Goal: Task Accomplishment & Management: Complete application form

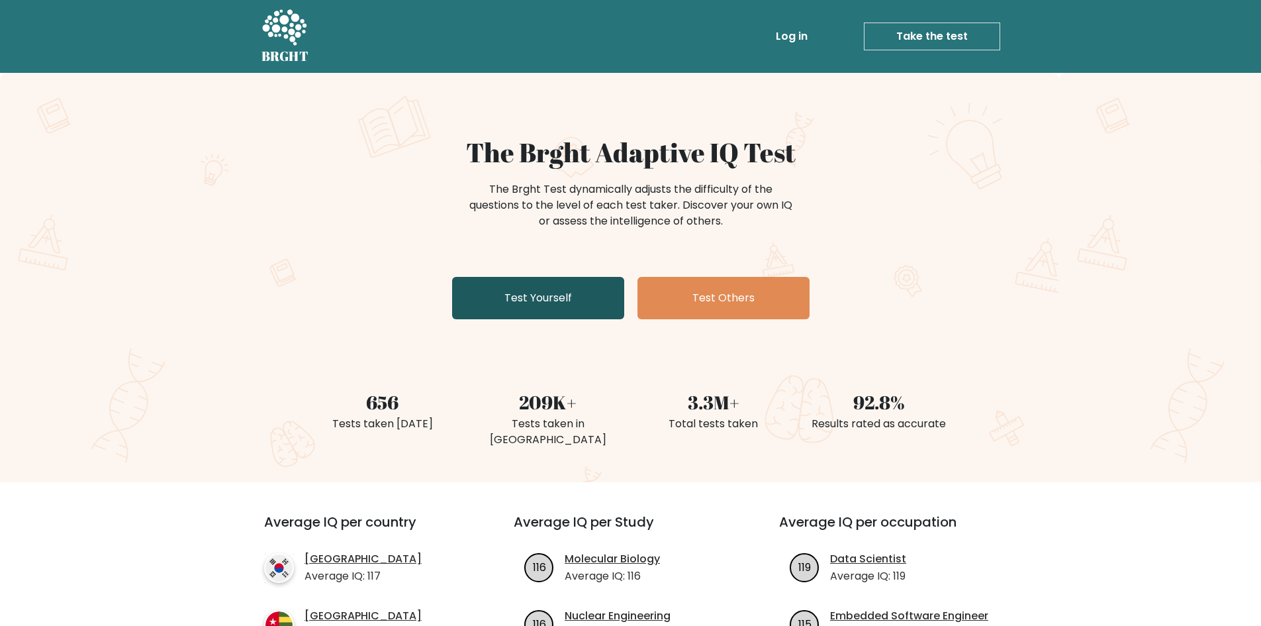
click at [499, 301] on link "Test Yourself" at bounding box center [538, 298] width 172 height 42
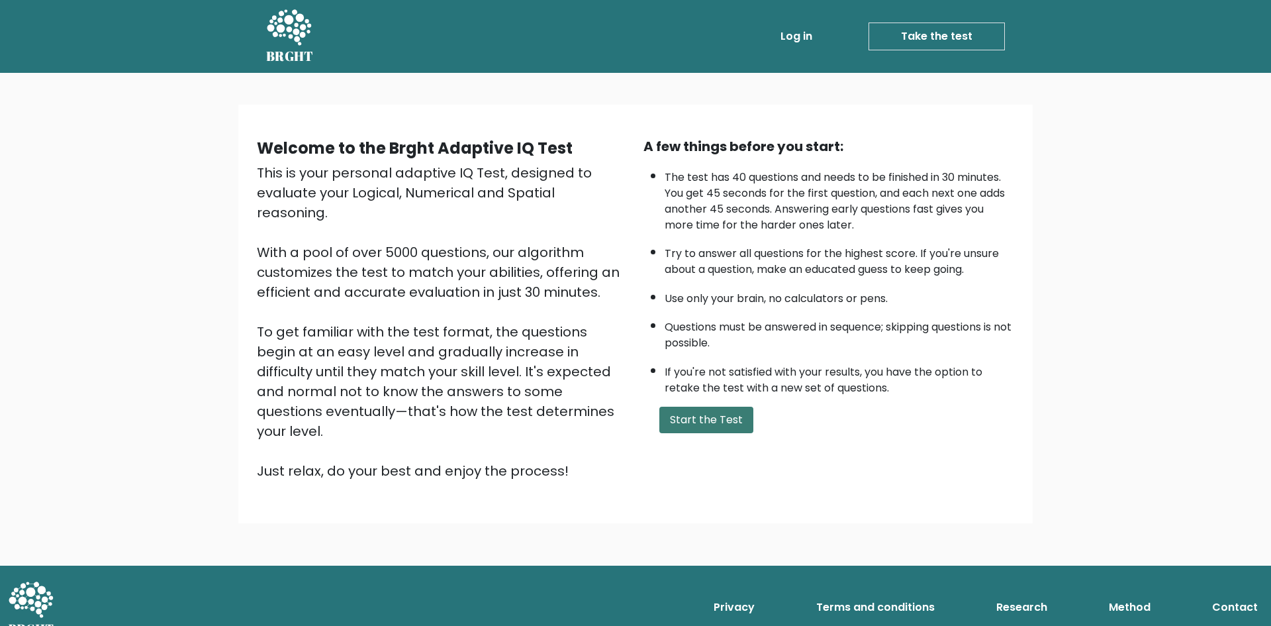
click at [723, 424] on button "Start the Test" at bounding box center [706, 420] width 94 height 26
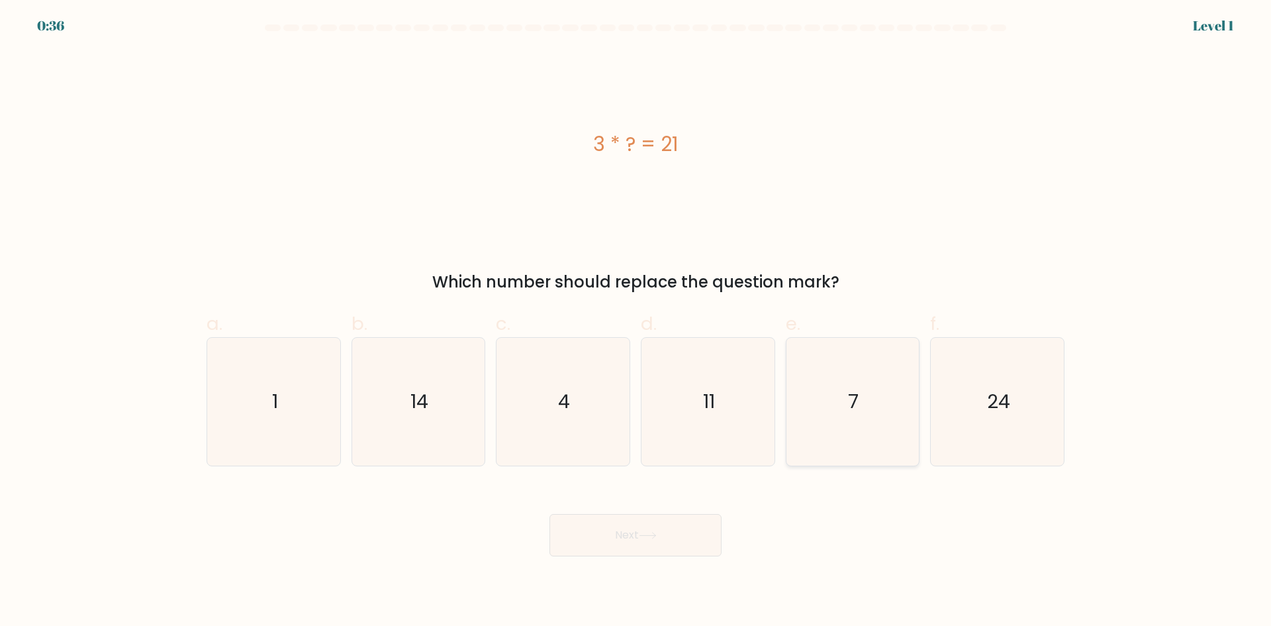
click at [812, 420] on icon "7" at bounding box center [853, 402] width 128 height 128
click at [636, 322] on input "e. 7" at bounding box center [636, 317] width 1 height 9
radio input "true"
click at [699, 535] on button "Next" at bounding box center [636, 535] width 172 height 42
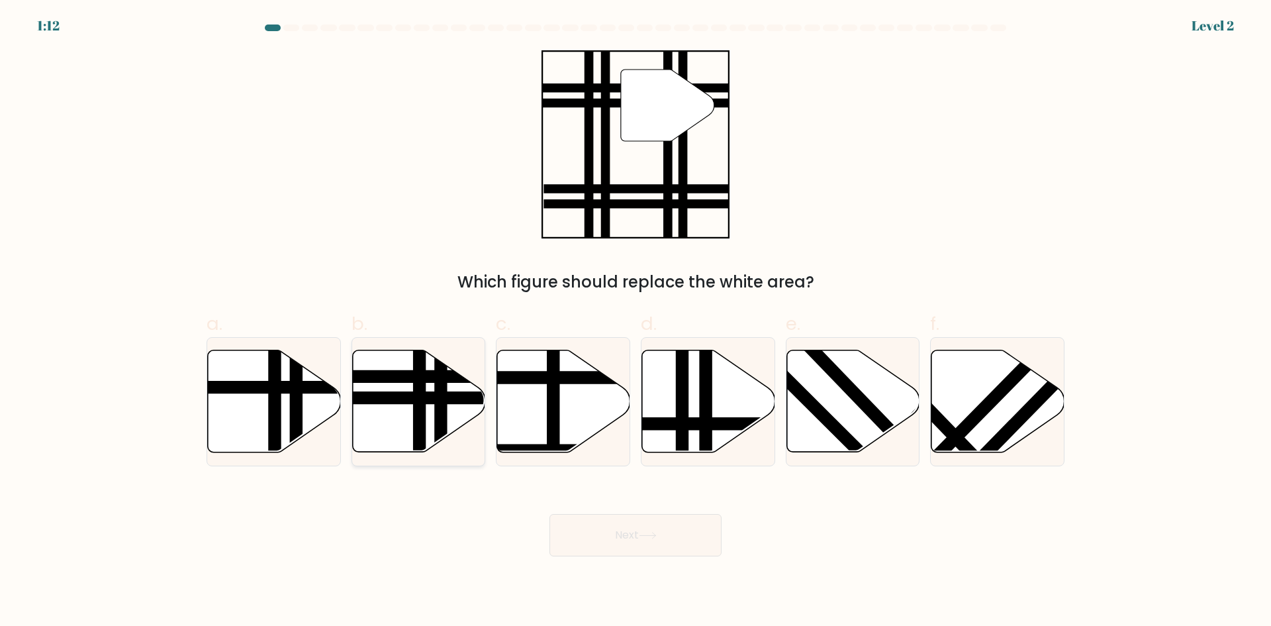
click at [411, 410] on icon at bounding box center [418, 401] width 133 height 102
click at [636, 322] on input "b." at bounding box center [636, 317] width 1 height 9
radio input "true"
click at [630, 534] on button "Next" at bounding box center [636, 535] width 172 height 42
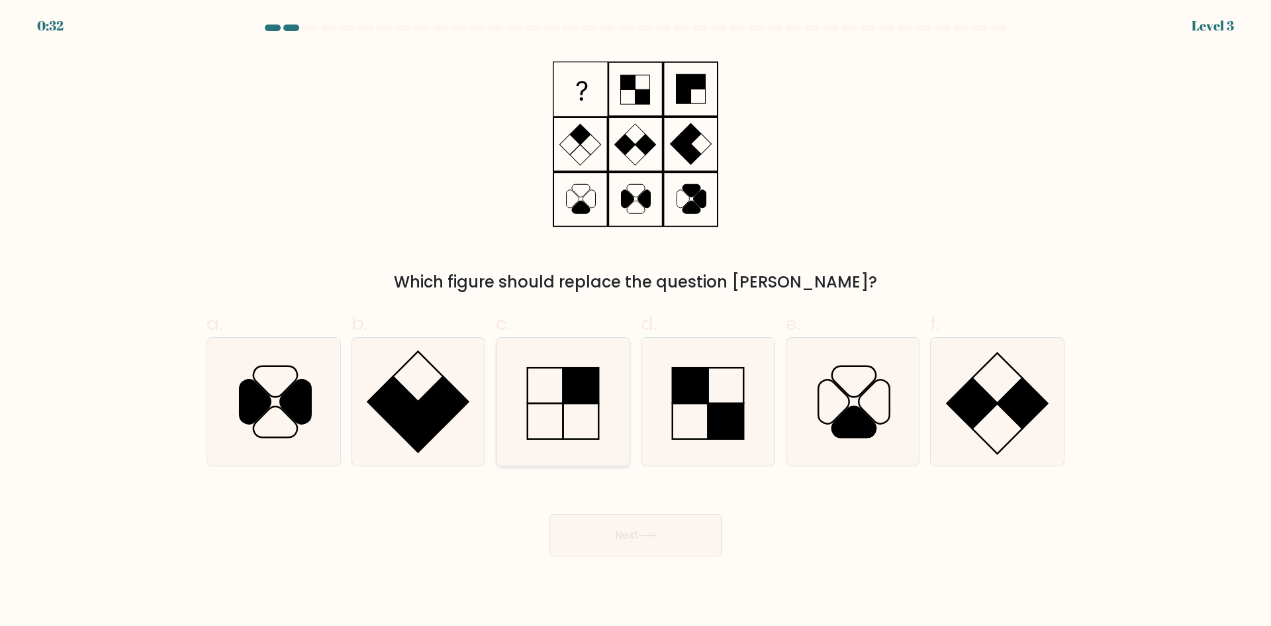
click at [573, 387] on rect at bounding box center [581, 385] width 36 height 36
click at [636, 322] on input "c." at bounding box center [636, 317] width 1 height 9
radio input "true"
click at [649, 524] on button "Next" at bounding box center [636, 535] width 172 height 42
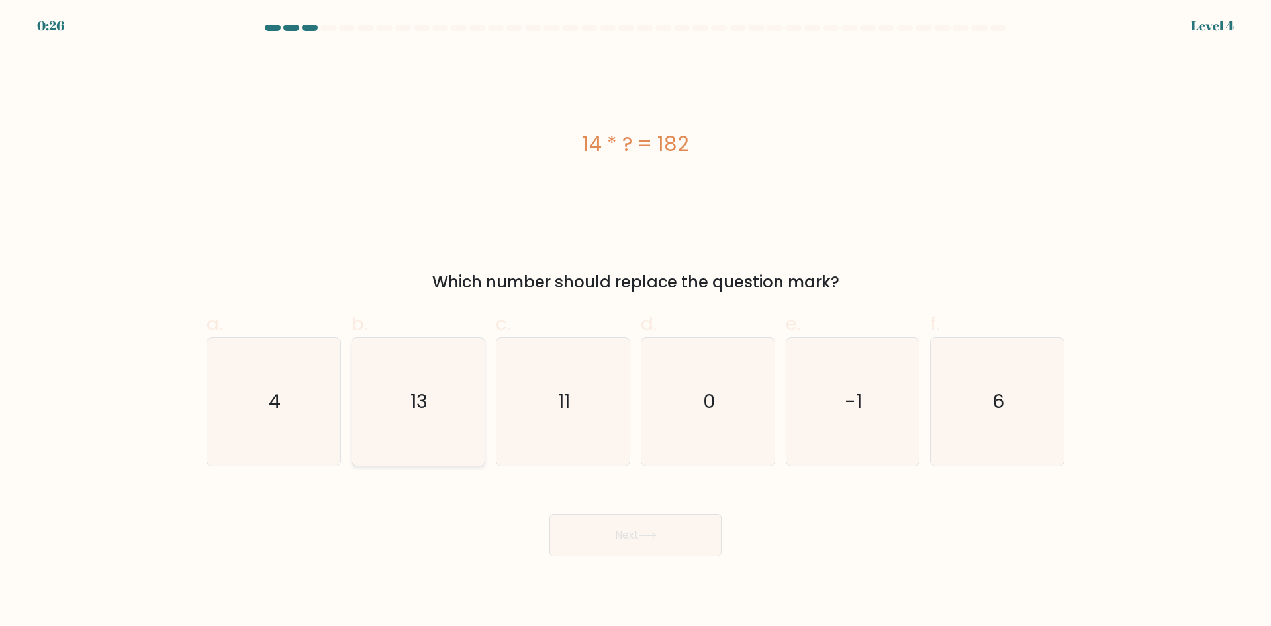
click at [414, 416] on icon "13" at bounding box center [418, 402] width 128 height 128
click at [636, 322] on input "b. 13" at bounding box center [636, 317] width 1 height 9
radio input "true"
click at [677, 542] on button "Next" at bounding box center [636, 535] width 172 height 42
click at [672, 543] on button "Next" at bounding box center [636, 535] width 172 height 42
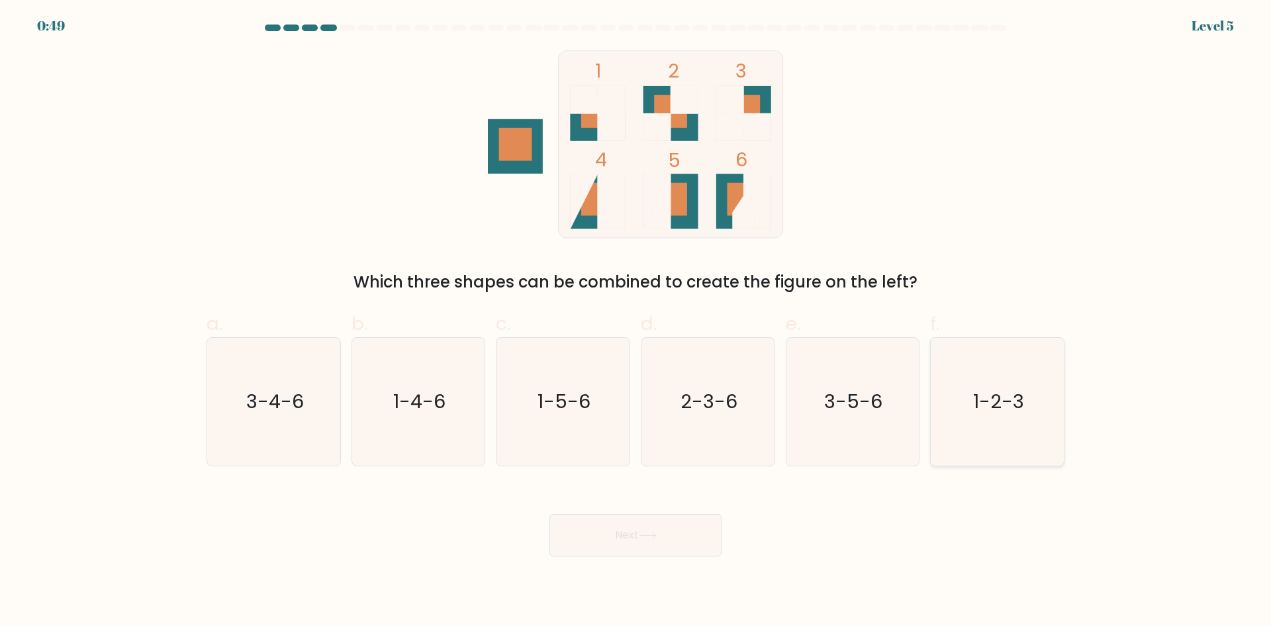
click at [987, 433] on icon "1-2-3" at bounding box center [998, 402] width 128 height 128
click at [636, 322] on input "f. 1-2-3" at bounding box center [636, 317] width 1 height 9
radio input "true"
click at [671, 532] on button "Next" at bounding box center [636, 535] width 172 height 42
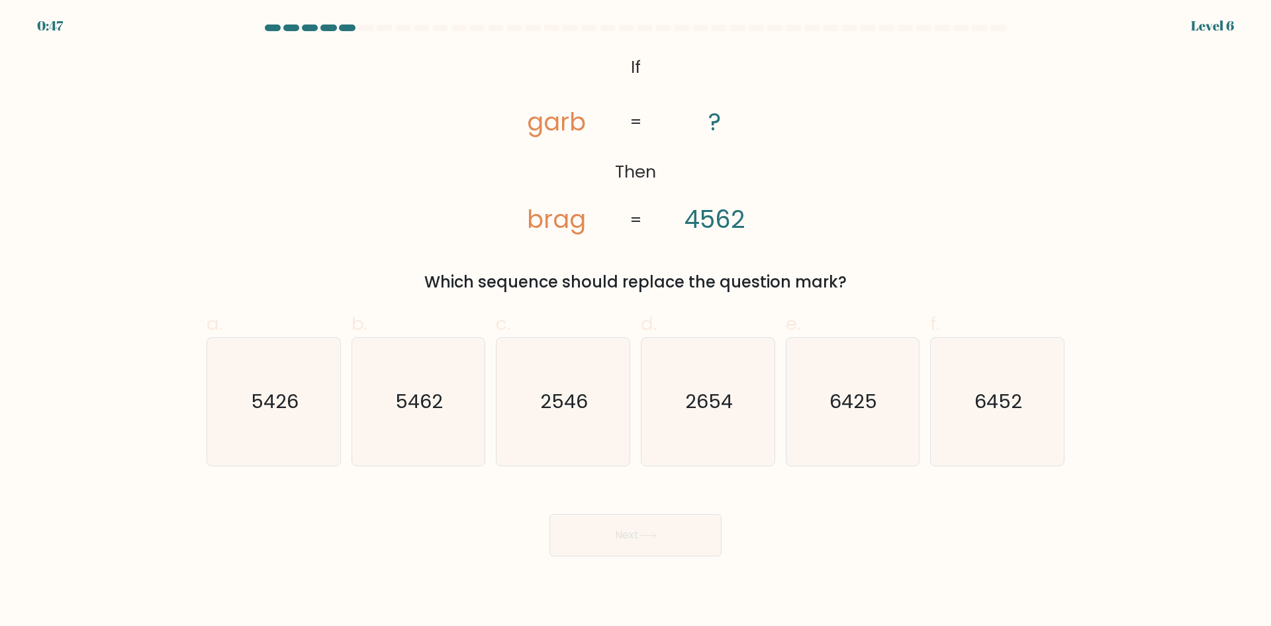
click at [642, 543] on button "Next" at bounding box center [636, 535] width 172 height 42
drag, startPoint x: 642, startPoint y: 543, endPoint x: 573, endPoint y: 502, distance: 79.6
click at [573, 503] on div "Next" at bounding box center [636, 519] width 874 height 74
click at [708, 426] on icon "2654" at bounding box center [708, 402] width 128 height 128
click at [636, 322] on input "d. 2654" at bounding box center [636, 317] width 1 height 9
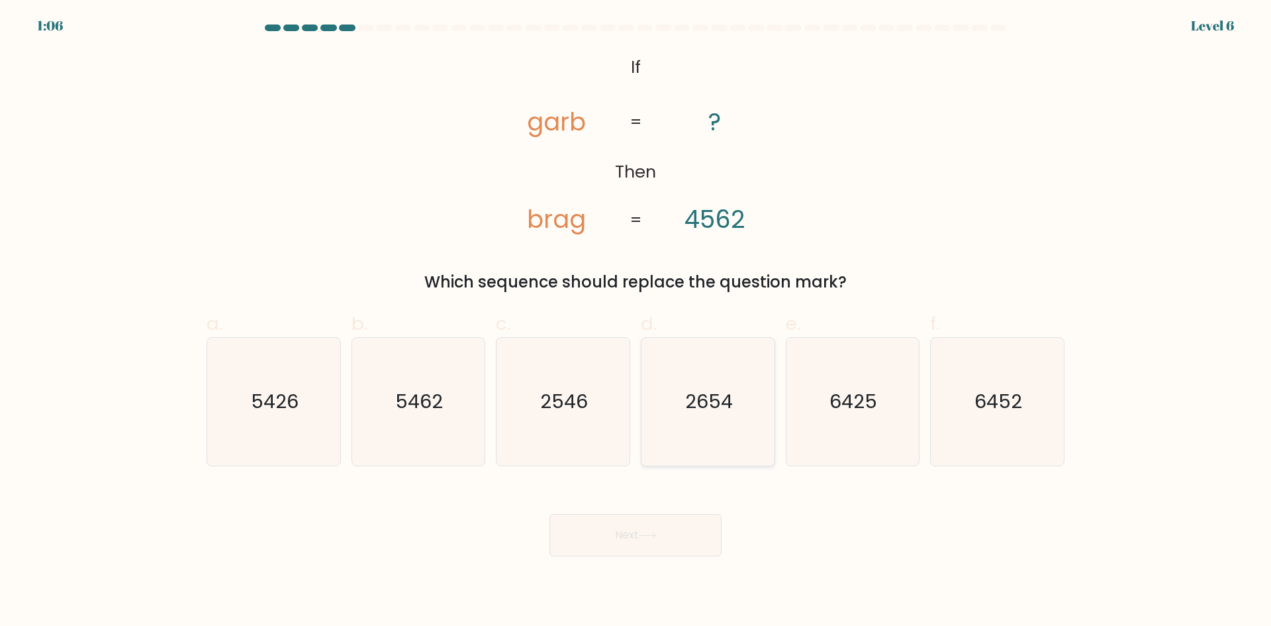
radio input "true"
click at [655, 538] on icon at bounding box center [648, 535] width 16 height 6
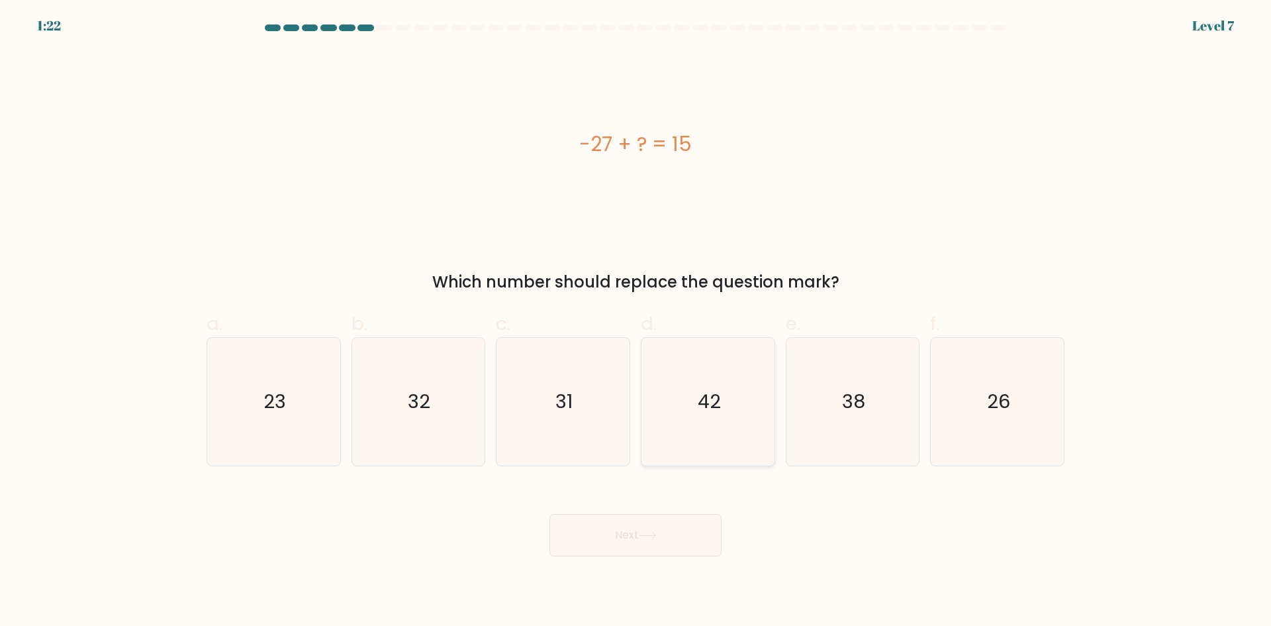
click at [694, 433] on icon "42" at bounding box center [708, 402] width 128 height 128
click at [636, 322] on input "d. 42" at bounding box center [636, 317] width 1 height 9
radio input "true"
click at [674, 536] on button "Next" at bounding box center [636, 535] width 172 height 42
click at [622, 530] on button "Next" at bounding box center [636, 535] width 172 height 42
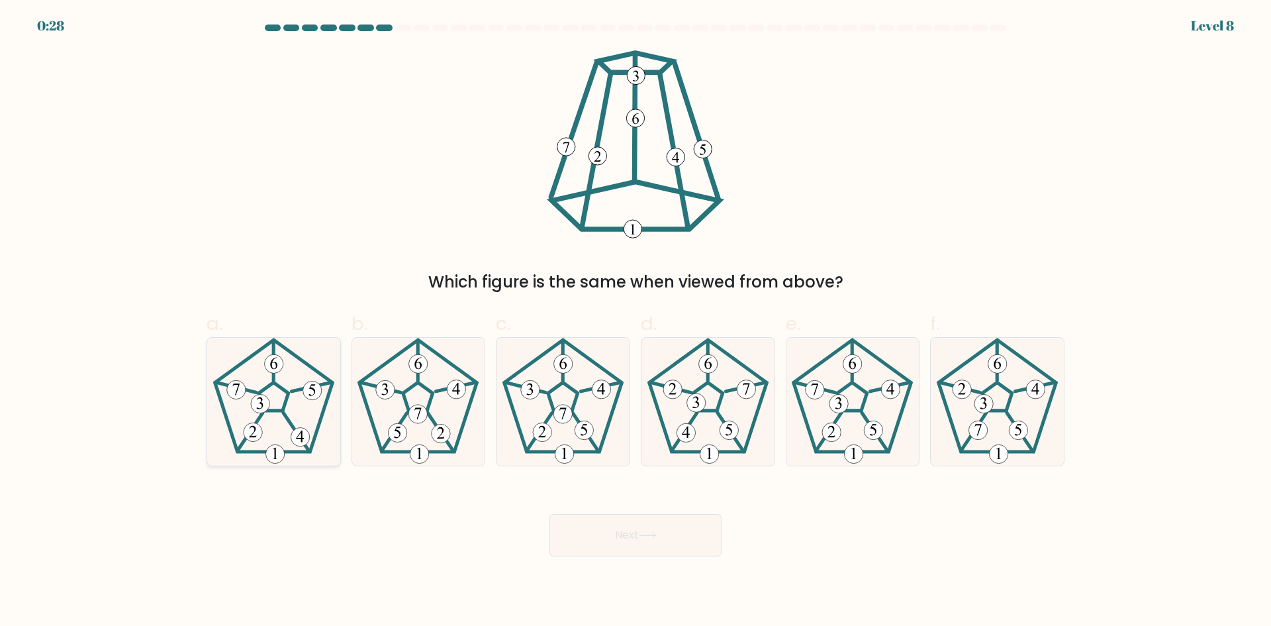
click at [295, 410] on icon at bounding box center [274, 402] width 128 height 128
click at [636, 322] on input "a." at bounding box center [636, 317] width 1 height 9
radio input "true"
click at [616, 533] on button "Next" at bounding box center [636, 535] width 172 height 42
click at [600, 527] on button "Next" at bounding box center [636, 535] width 172 height 42
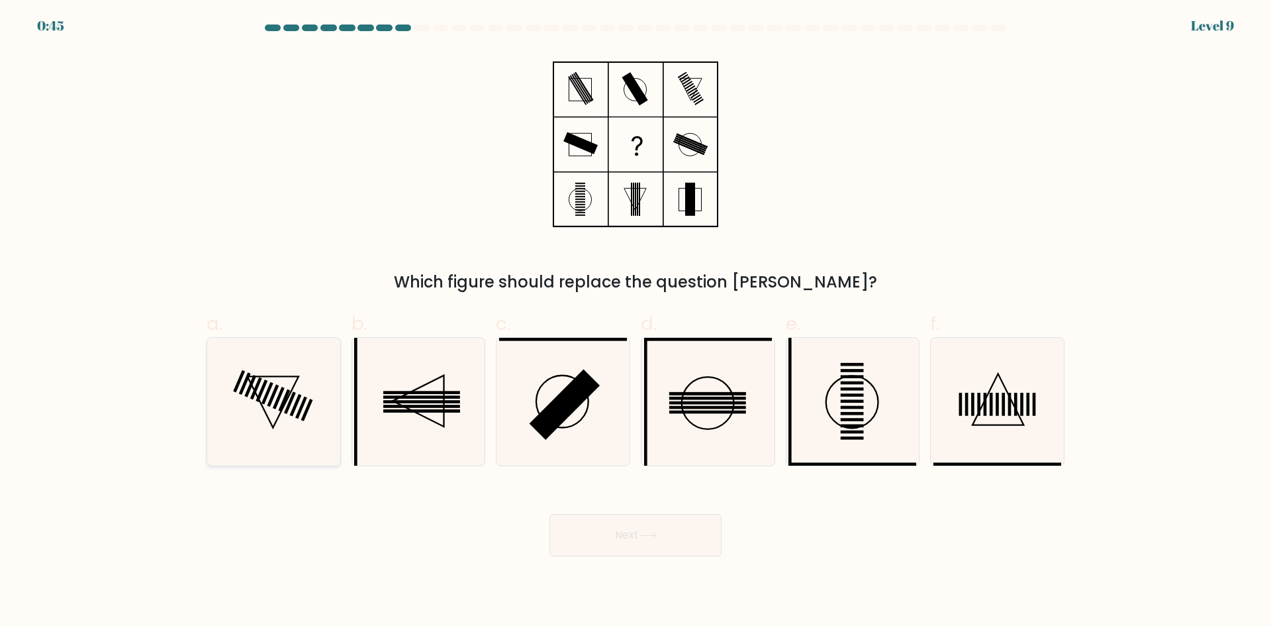
click at [275, 407] on rect at bounding box center [279, 398] width 12 height 23
click at [636, 322] on input "a." at bounding box center [636, 317] width 1 height 9
radio input "true"
click at [615, 539] on button "Next" at bounding box center [636, 535] width 172 height 42
click at [628, 531] on button "Next" at bounding box center [636, 535] width 172 height 42
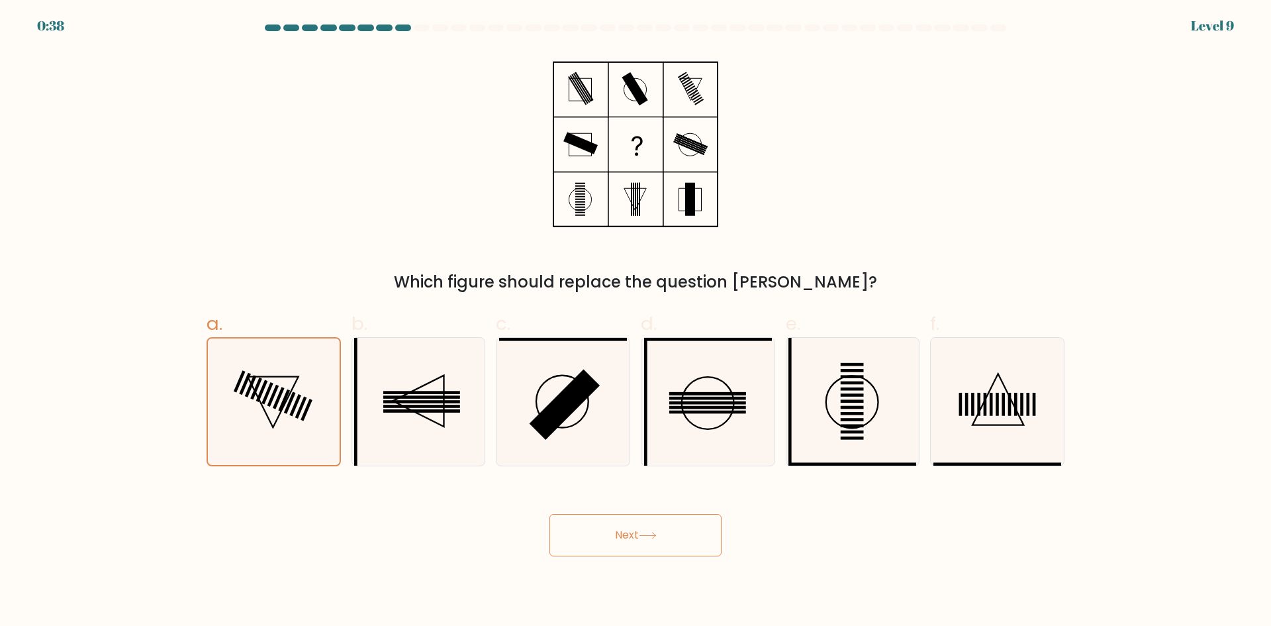
click at [598, 538] on button "Next" at bounding box center [636, 535] width 172 height 42
click at [293, 389] on icon at bounding box center [273, 402] width 51 height 51
click at [636, 322] on input "a." at bounding box center [636, 317] width 1 height 9
click at [459, 452] on icon at bounding box center [418, 402] width 128 height 128
click at [636, 322] on input "b." at bounding box center [636, 317] width 1 height 9
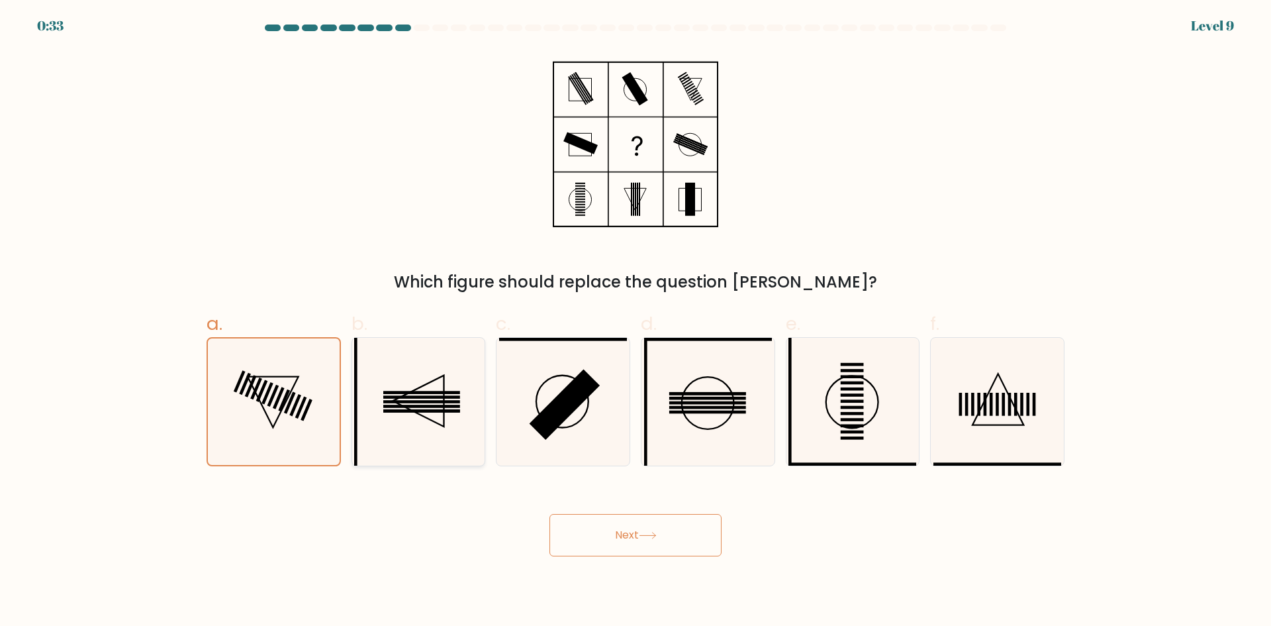
radio input "true"
click at [326, 419] on icon at bounding box center [274, 402] width 128 height 128
click at [636, 322] on input "a." at bounding box center [636, 317] width 1 height 9
radio input "true"
click at [612, 539] on button "Next" at bounding box center [636, 535] width 172 height 42
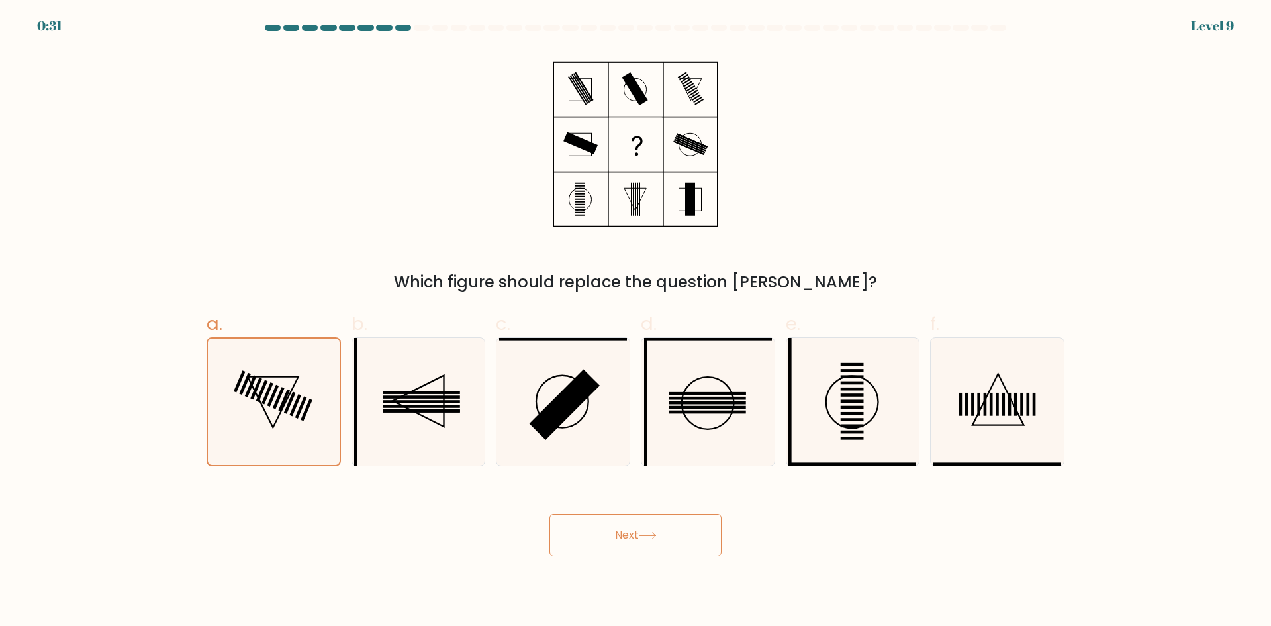
click at [677, 534] on button "Next" at bounding box center [636, 535] width 172 height 42
click at [550, 514] on button "Next" at bounding box center [636, 535] width 172 height 42
click at [657, 524] on button "Next" at bounding box center [636, 535] width 172 height 42
click at [684, 543] on button "Next" at bounding box center [636, 535] width 172 height 42
click at [682, 538] on button "Next" at bounding box center [636, 535] width 172 height 42
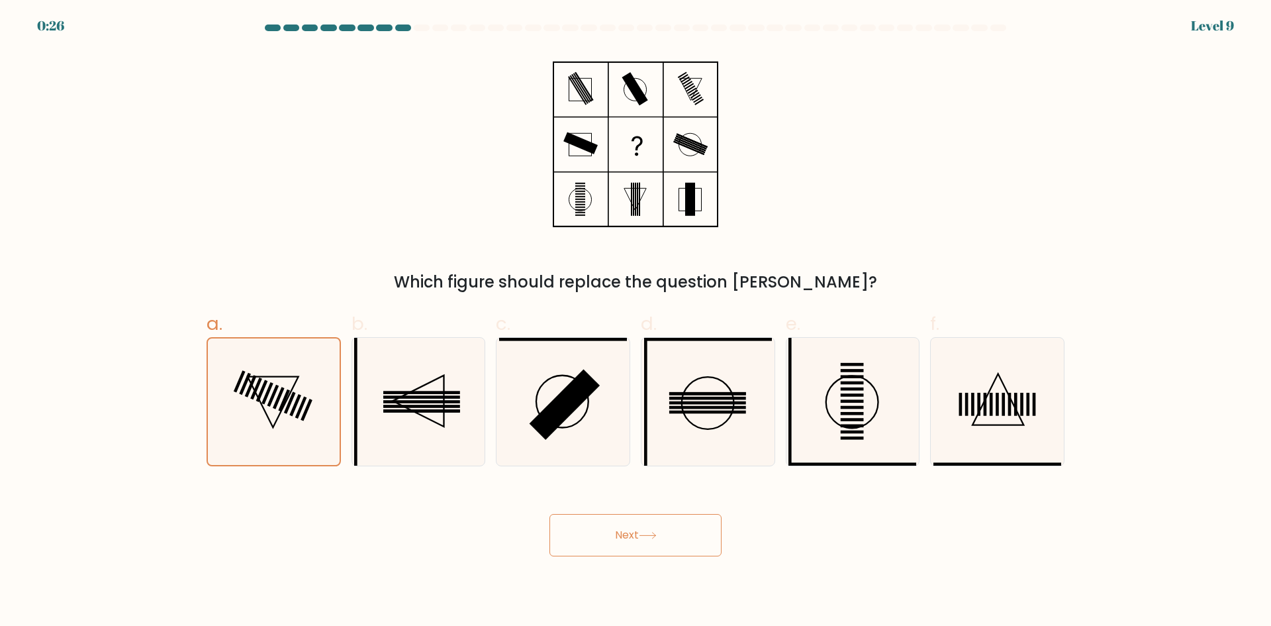
click at [681, 537] on button "Next" at bounding box center [636, 535] width 172 height 42
click at [683, 538] on button "Next" at bounding box center [636, 535] width 172 height 42
drag, startPoint x: 730, startPoint y: 538, endPoint x: 762, endPoint y: 538, distance: 32.4
click at [755, 538] on div "Next" at bounding box center [636, 519] width 874 height 74
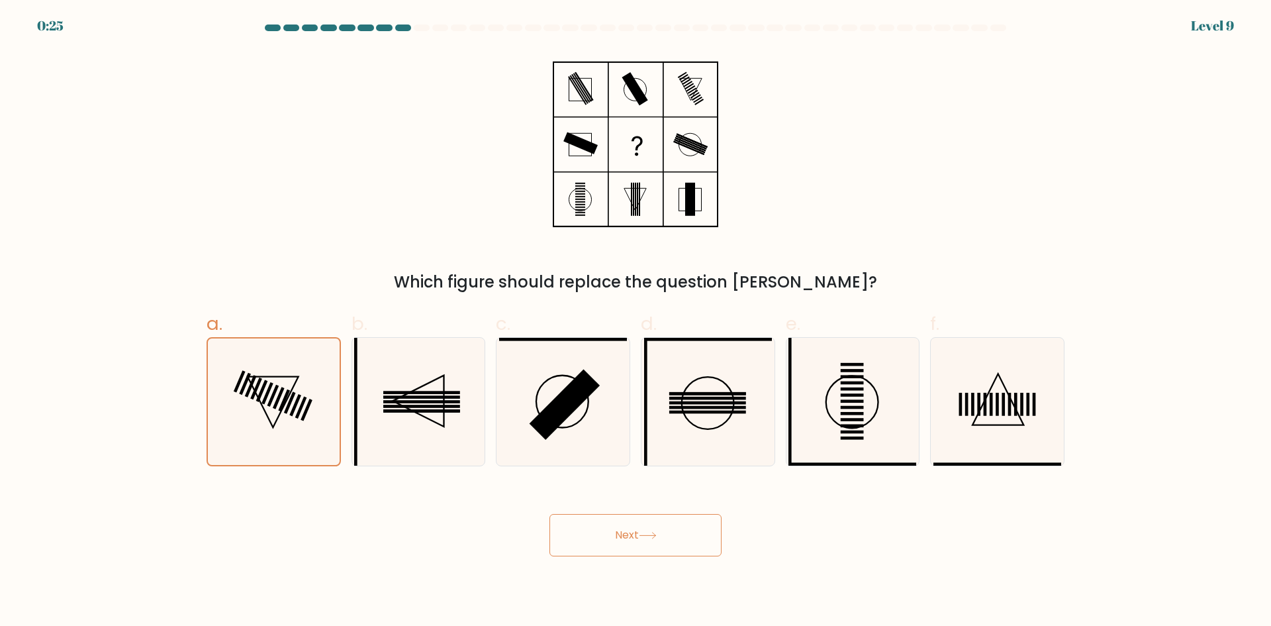
click at [661, 540] on button "Next" at bounding box center [636, 535] width 172 height 42
